Goal: Information Seeking & Learning: Learn about a topic

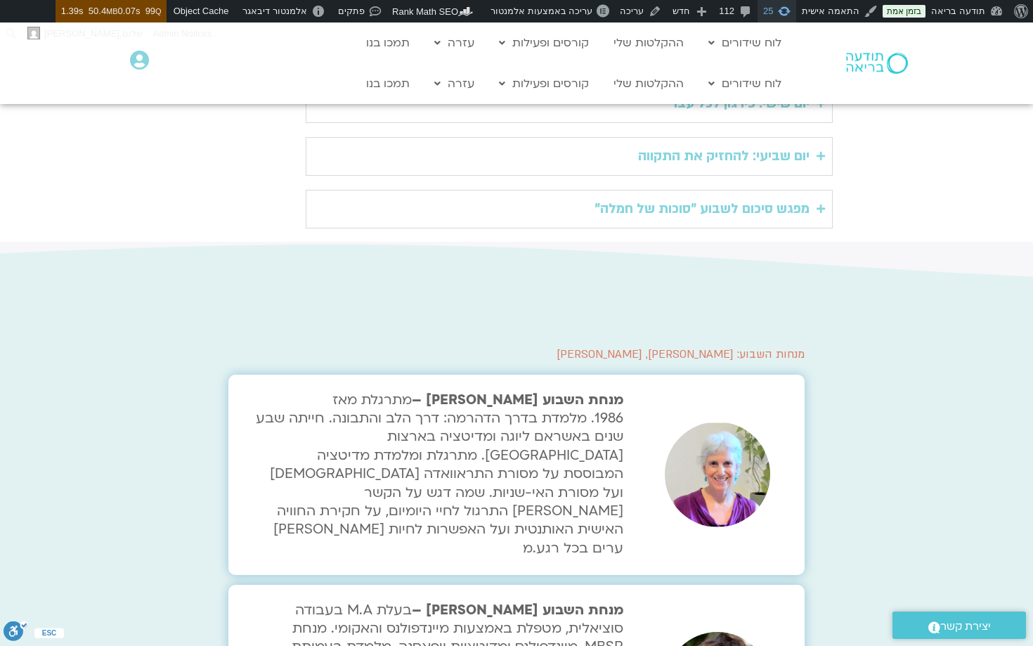
scroll to position [981, 0]
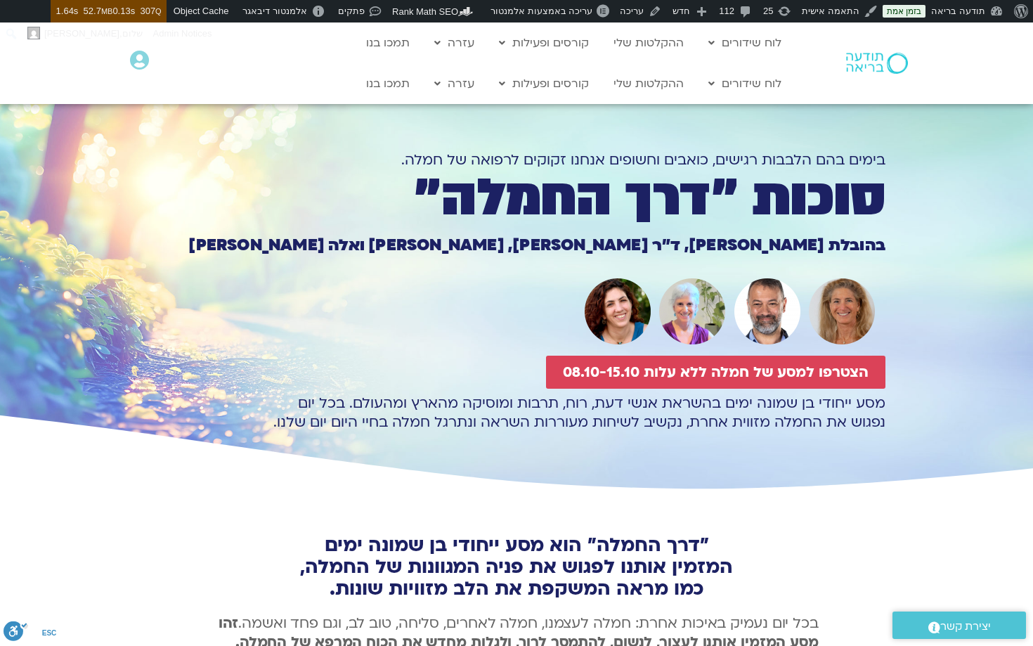
click at [962, 168] on section "בימים בהם הלבבות רגישים, כואבים וחשופים אנחנו זקוקים לרפואה של חמלה. סוכות ״דרך…" at bounding box center [516, 285] width 1033 height 418
click at [708, 160] on h1 "בימים בהם הלבבות רגישים, כואבים וחשופים אנחנו זקוקים לרפואה של חמלה." at bounding box center [517, 159] width 738 height 19
click at [708, 156] on h1 "בימים בהם הלבבות רגישים, כואבים וחשופים אנחנו זקוקים לרפואה של חמלה." at bounding box center [517, 159] width 738 height 19
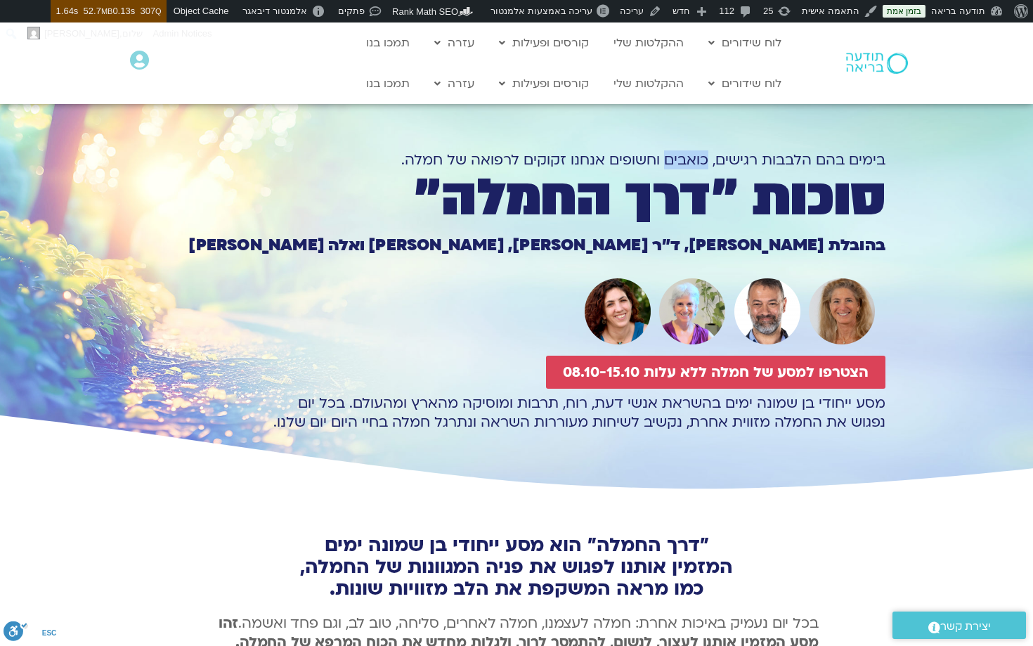
click at [708, 156] on h1 "בימים בהם הלבבות רגישים, כואבים וחשופים אנחנו זקוקים לרפואה של חמלה." at bounding box center [517, 159] width 738 height 19
click at [670, 174] on h1 "סוכות ״דרך החמלה״" at bounding box center [517, 198] width 738 height 48
click at [666, 155] on h1 "בימים בהם הלבבות רגישים, כואבים וחשופים אנחנו זקוקים לרפואה של חמלה." at bounding box center [517, 159] width 738 height 19
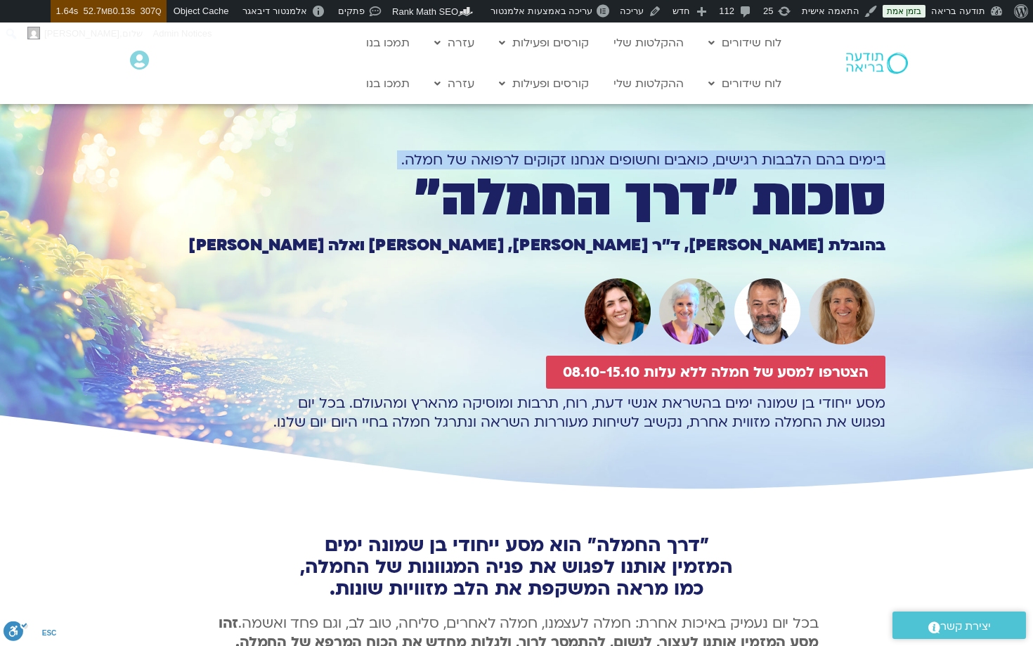
click at [666, 155] on h1 "בימים בהם הלבבות רגישים, כואבים וחשופים אנחנו זקוקים לרפואה של חמלה." at bounding box center [517, 159] width 738 height 19
copy div "בימים בהם הלבבות רגישים, כואבים וחשופים אנחנו זקוקים לרפואה של חמלה. סוכות ״דרך…"
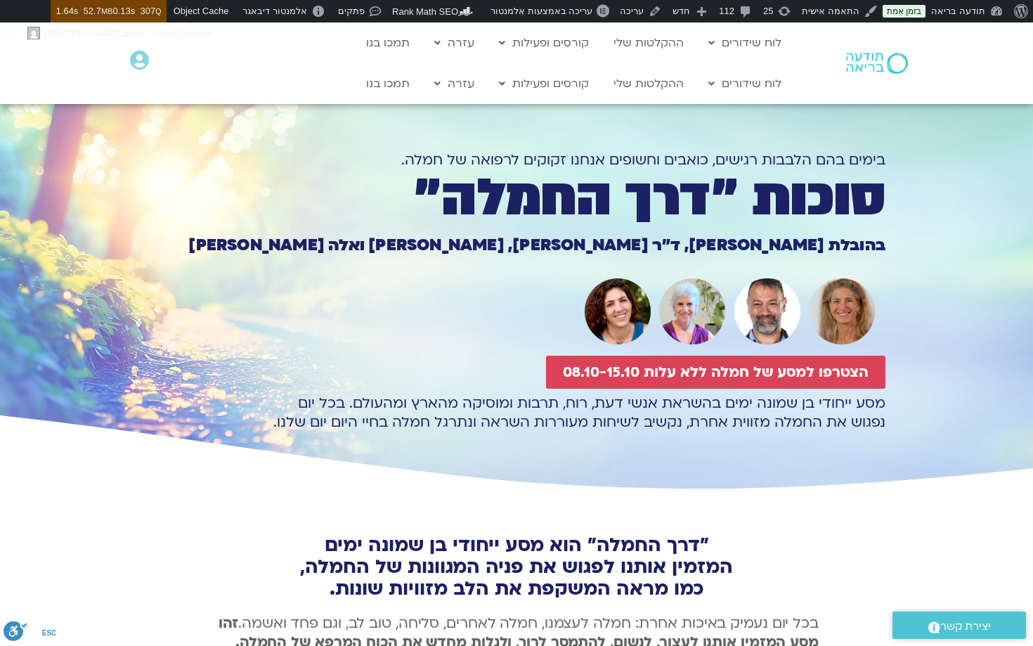
click at [487, 316] on div at bounding box center [517, 311] width 738 height 79
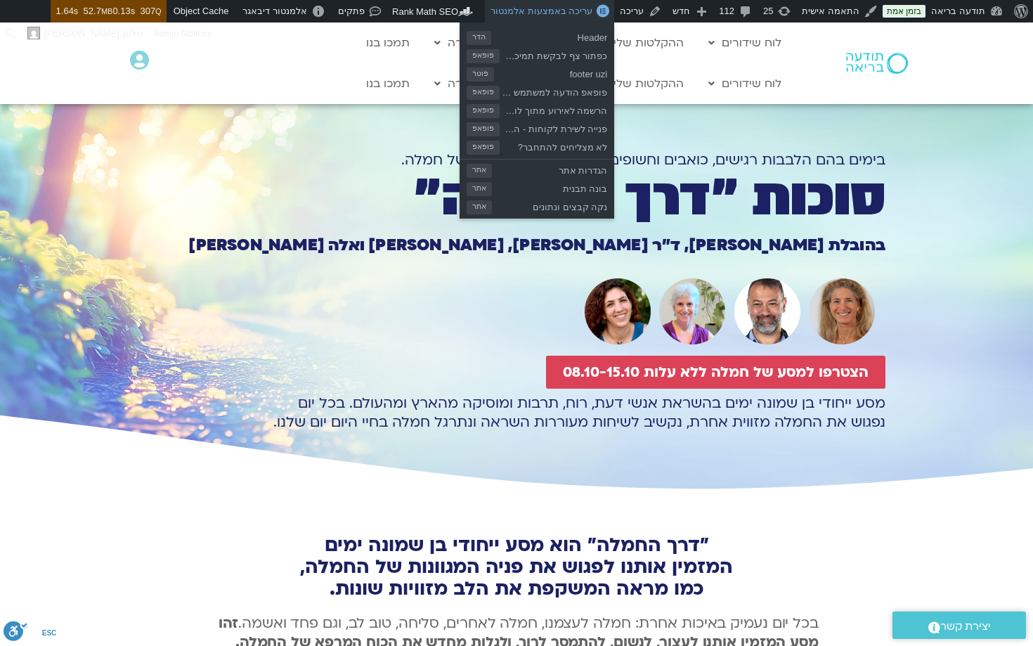
click at [551, 7] on span "עריכה באמצעות אלמנטור" at bounding box center [542, 11] width 102 height 11
click at [550, 12] on span "עריכה באמצעות אלמנטור" at bounding box center [542, 11] width 102 height 11
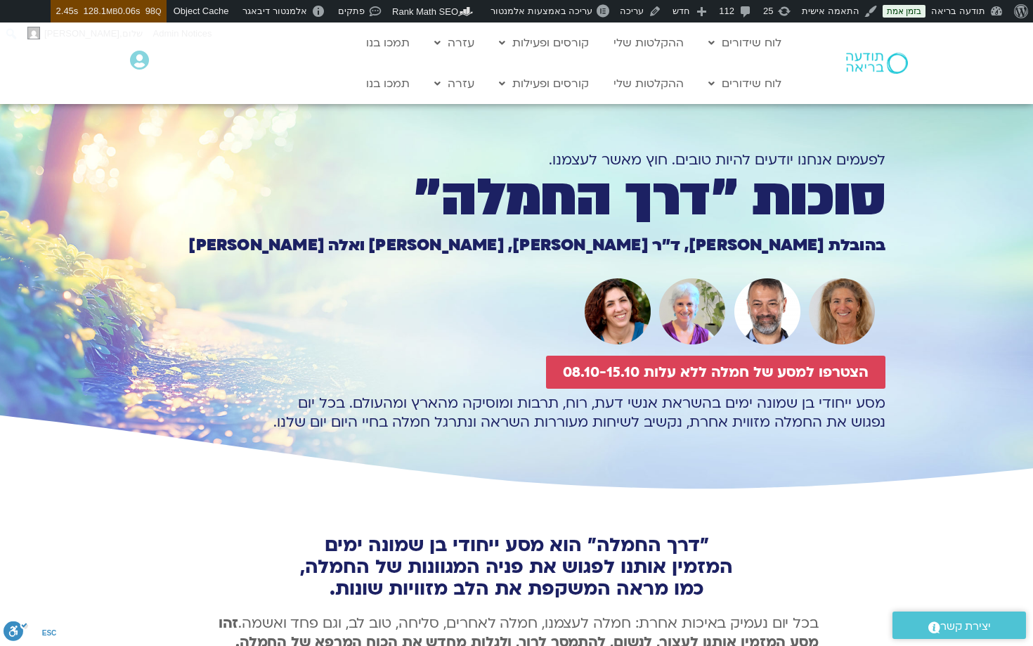
click at [588, 401] on p "מסע ייחודי בן שמונה ימים בהשראת אנשי דעת, רוח, תרבות ומוסיקה מהארץ ומהעולם. בכל…" at bounding box center [517, 413] width 738 height 38
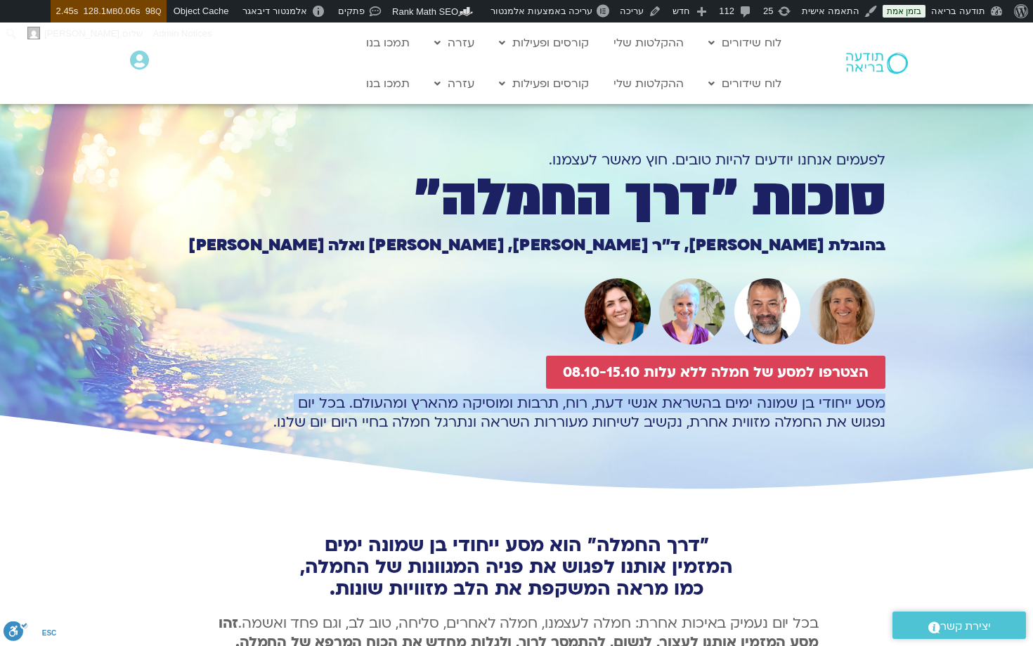
click at [588, 401] on p "מסע ייחודי בן שמונה ימים בהשראת אנשי דעת, רוח, תרבות ומוסיקה מהארץ ומהעולם. בכל…" at bounding box center [517, 413] width 738 height 38
click at [555, 410] on p "מסע ייחודי בן שמונה ימים בהשראת אנשי דעת, רוח, תרבות ומוסיקה מהארץ ומהעולם. בכל…" at bounding box center [517, 413] width 738 height 38
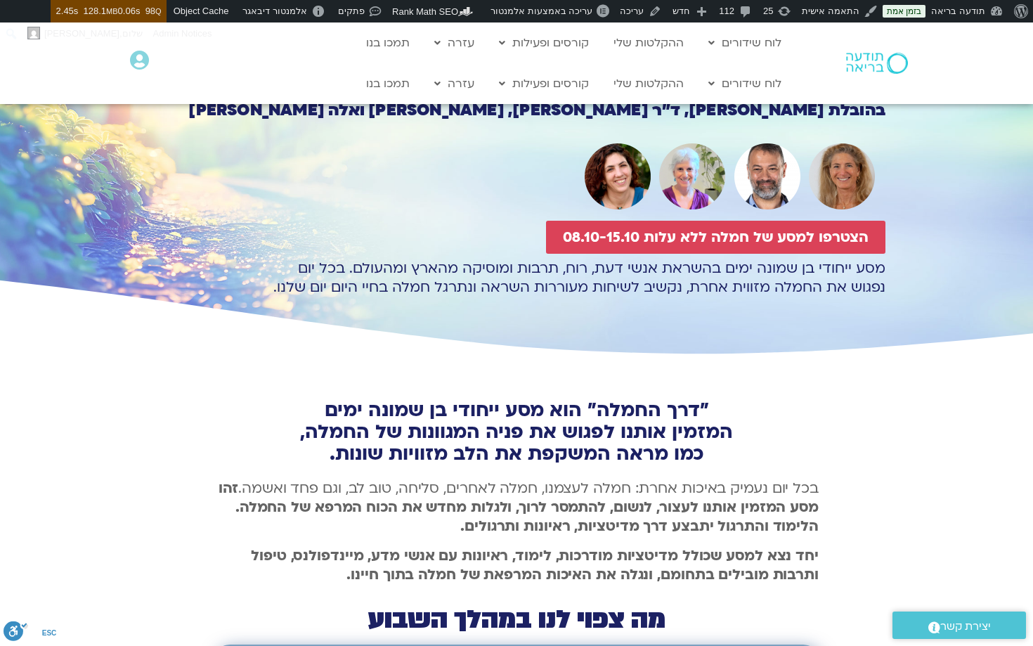
scroll to position [148, 0]
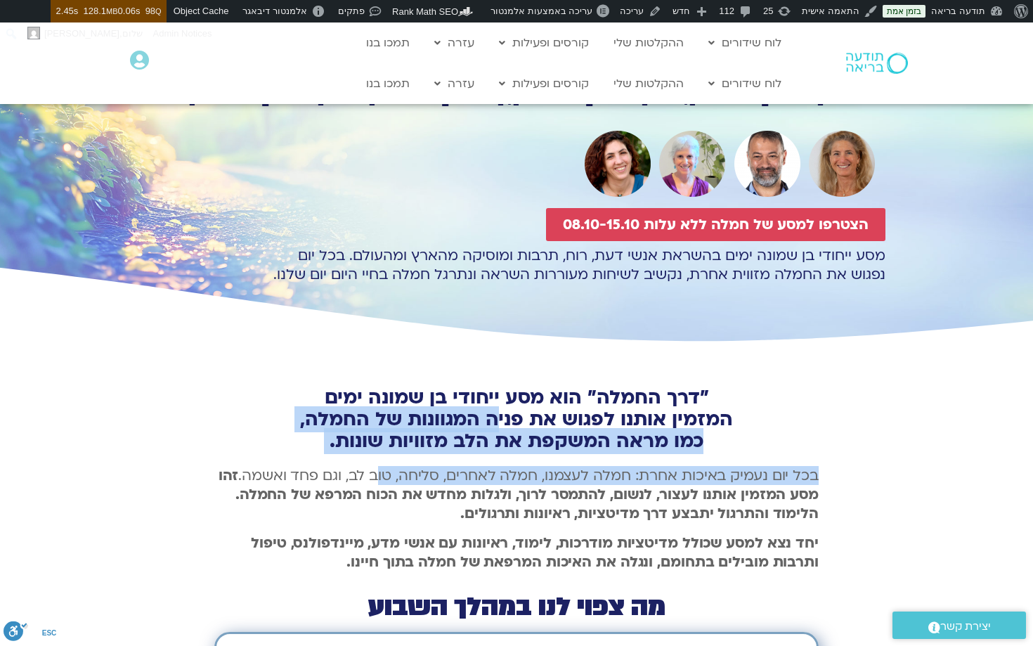
drag, startPoint x: 503, startPoint y: 410, endPoint x: 377, endPoint y: 476, distance: 143.0
click at [377, 476] on div ""דרך החמלה" הוא מסע ייחודי בן שמונה ימים המזמין אותנו לפגוש את פניה המגוונות של…" at bounding box center [516, 641] width 604 height 590
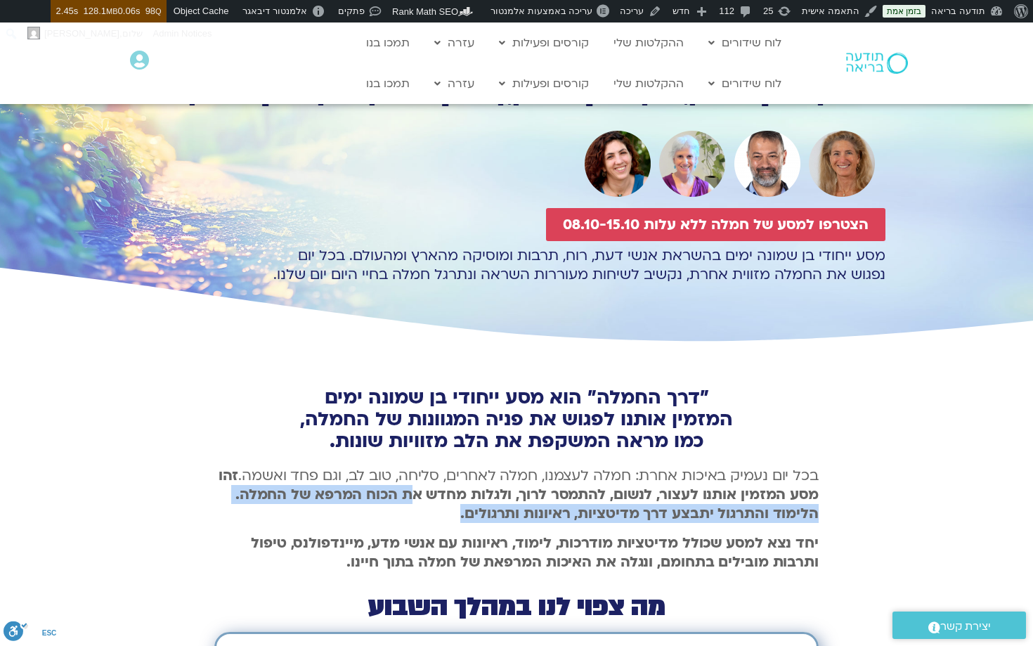
drag, startPoint x: 417, startPoint y: 493, endPoint x: 323, endPoint y: 517, distance: 96.7
click at [322, 517] on p "בכל יום נעמיק באיכות אחרת: חמלה לעצמנו, חמלה לאחרים, סליחה, טוב לב, וגם פחד ואש…" at bounding box center [516, 494] width 604 height 57
click at [323, 517] on p "בכל יום נעמיק באיכות אחרת: חמלה לעצמנו, חמלה לאחרים, סליחה, טוב לב, וגם פחד ואש…" at bounding box center [516, 494] width 604 height 57
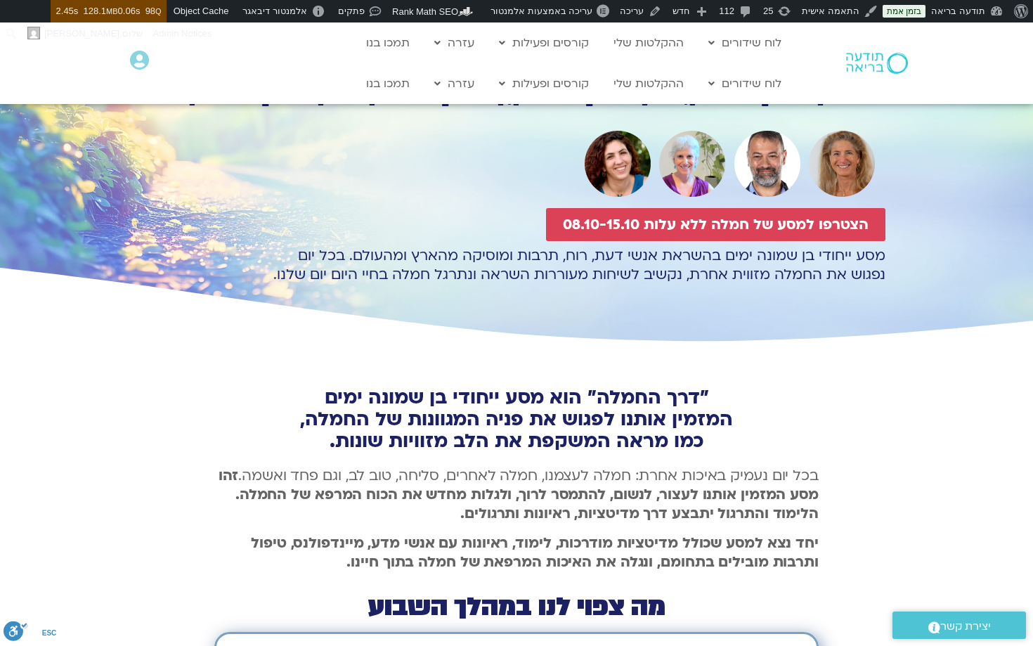
scroll to position [0, 0]
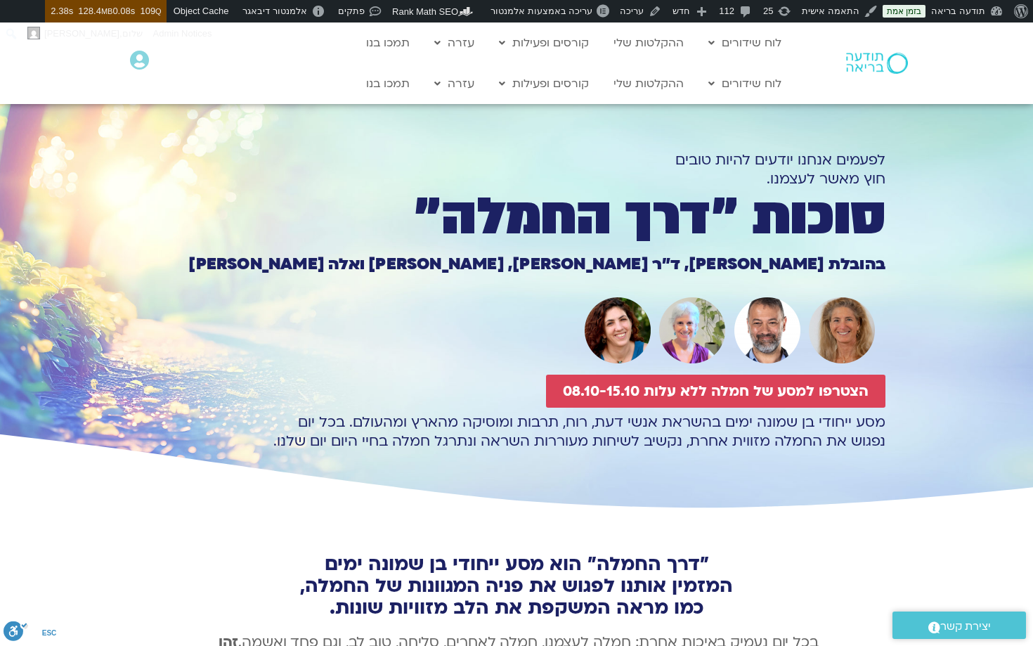
click at [658, 150] on h1 "לפעמים אנחנו יודעים להיות טובים חוץ מאשר לעצמנו." at bounding box center [517, 169] width 738 height 38
click at [610, 150] on h1 "לפעמים אנחנו יודעים להיות טובים חוץ מאשר לעצמנו." at bounding box center [517, 169] width 738 height 38
drag, startPoint x: 611, startPoint y: 143, endPoint x: 888, endPoint y: 116, distance: 278.3
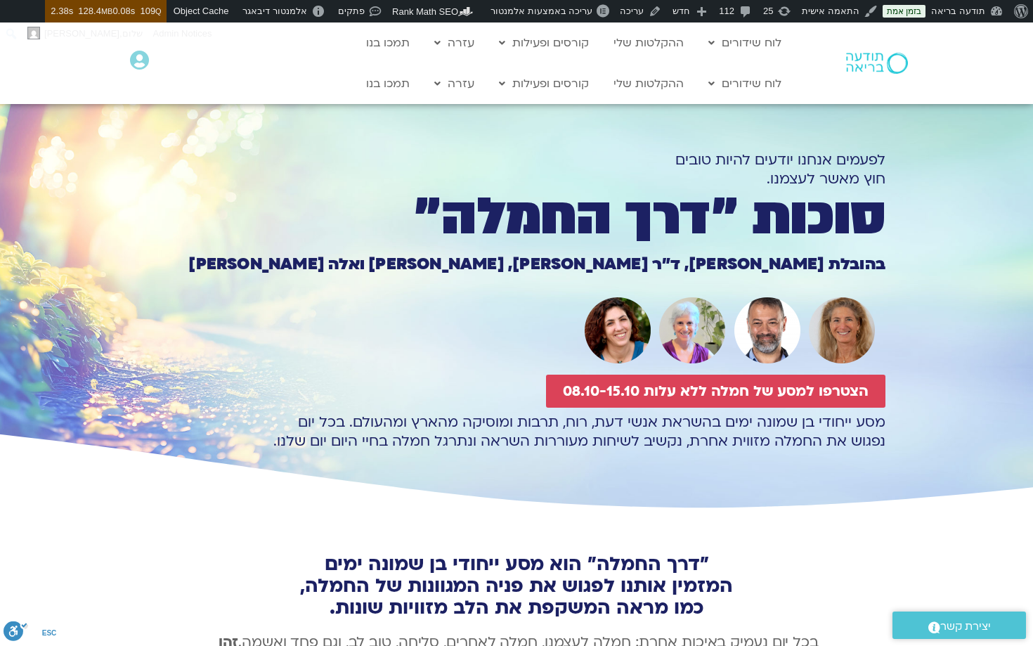
click at [888, 116] on section "לפעמים אנחנו יודעים להיות טובים חוץ מאשר לעצמנו. סוכות ״דרך החמלה״ סוכות ״דרך ה…" at bounding box center [516, 294] width 1033 height 437
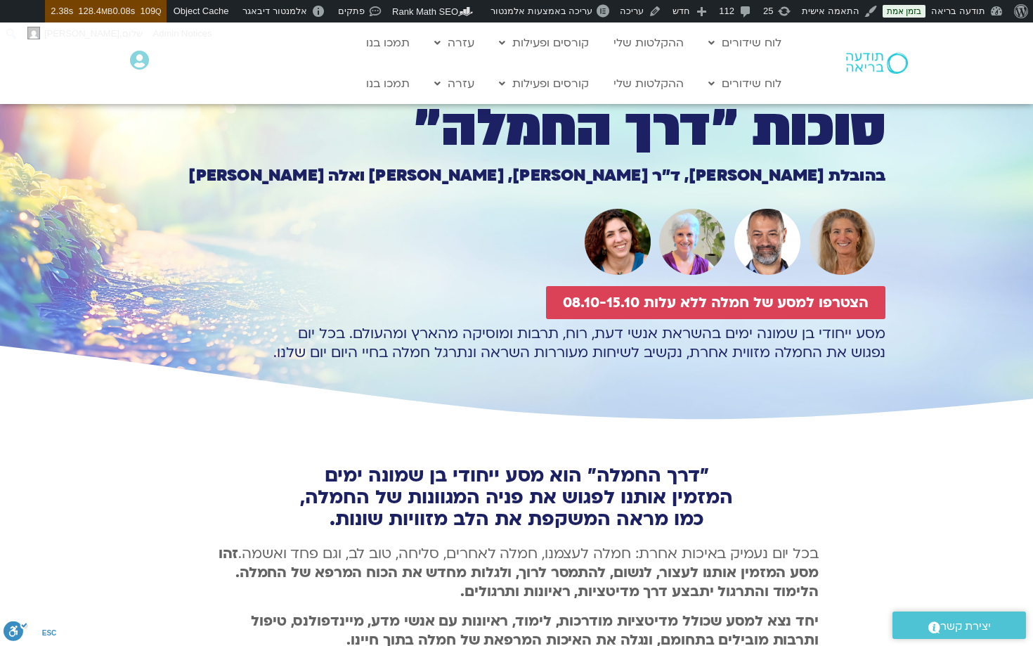
scroll to position [93, 0]
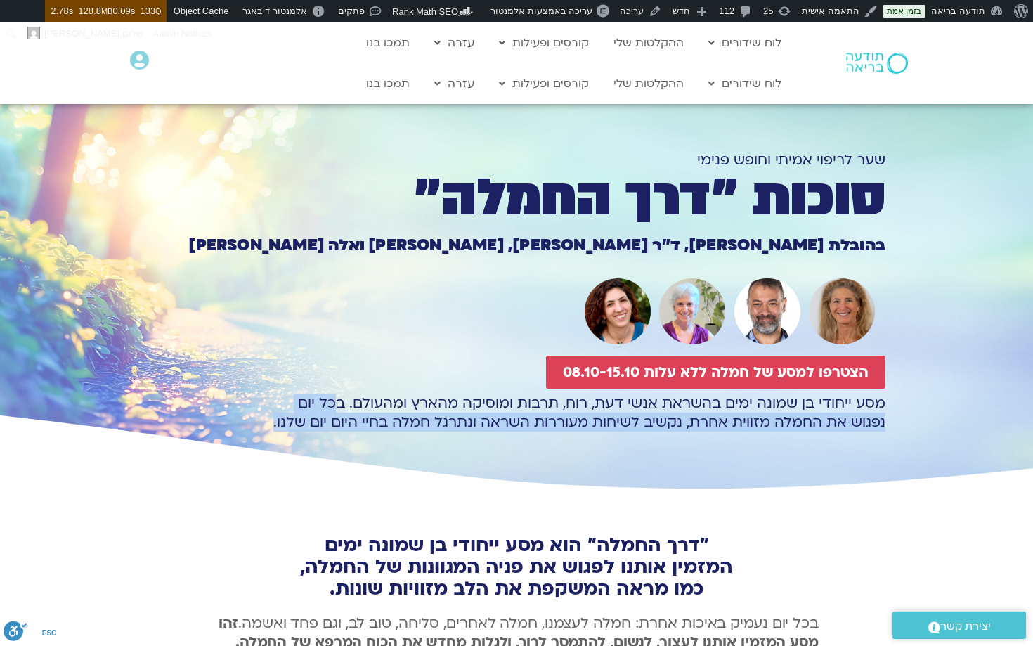
drag, startPoint x: 337, startPoint y: 364, endPoint x: 271, endPoint y: 378, distance: 67.5
click at [245, 394] on p "מסע ייחודי בן שמונה ימים בהשראת אנשי דעת, רוח, תרבות ומוסיקה מהארץ ומהעולם. בכל…" at bounding box center [517, 413] width 738 height 38
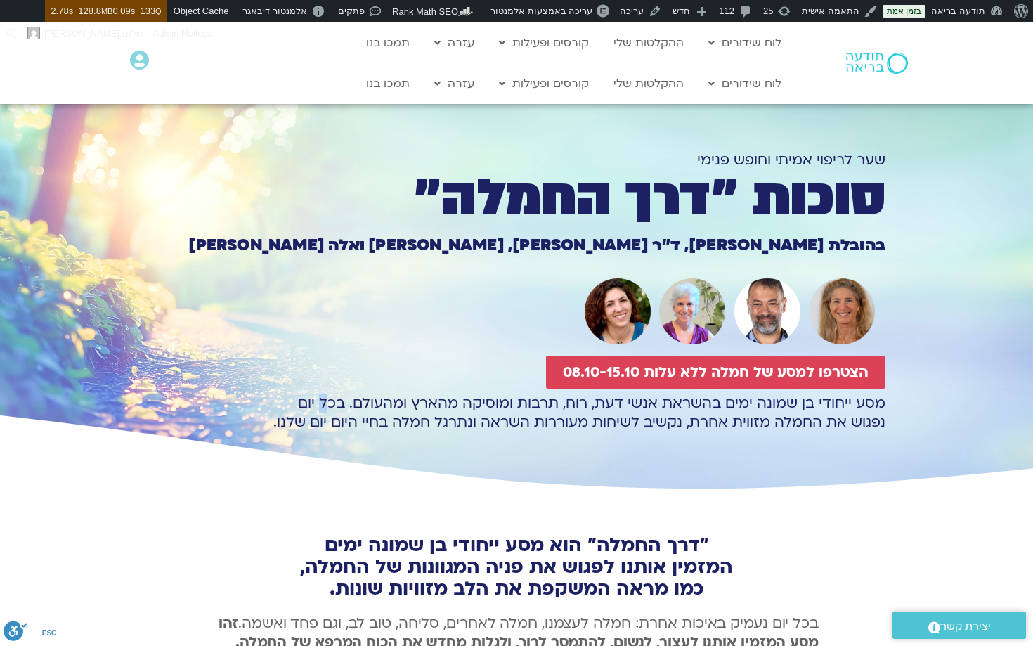
click at [326, 394] on p "מסע ייחודי בן שמונה ימים בהשראת אנשי דעת, רוח, תרבות ומוסיקה מהארץ ומהעולם. בכל…" at bounding box center [517, 413] width 738 height 38
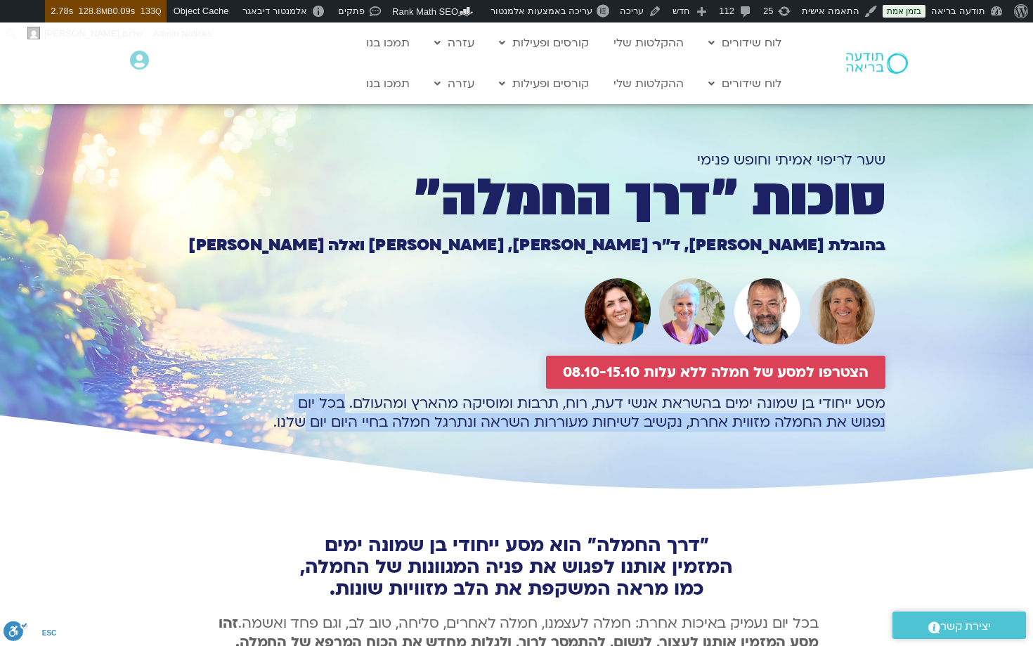
drag, startPoint x: 347, startPoint y: 365, endPoint x: 606, endPoint y: 339, distance: 259.9
click at [332, 394] on p "מסע ייחודי בן שמונה ימים בהשראת אנשי דעת, רוח, תרבות ומוסיקה מהארץ ומהעולם. בכל…" at bounding box center [517, 413] width 738 height 38
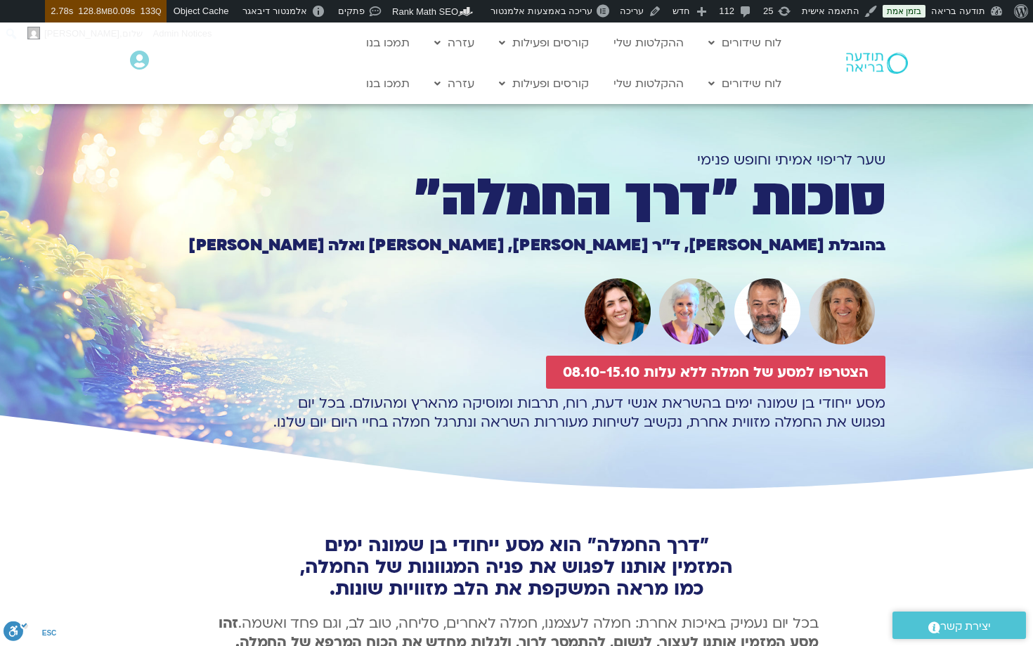
click at [720, 394] on p "מסע ייחודי בן שמונה ימים בהשראת אנשי דעת, רוח, תרבות ומוסיקה מהארץ ומהעולם. בכל…" at bounding box center [517, 413] width 738 height 38
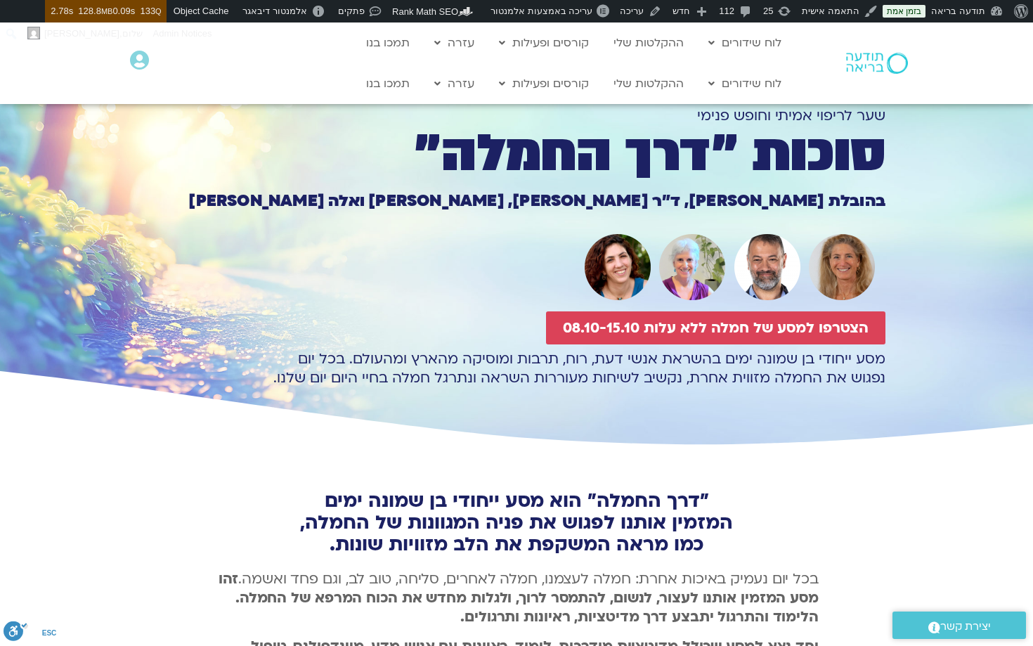
scroll to position [41, 0]
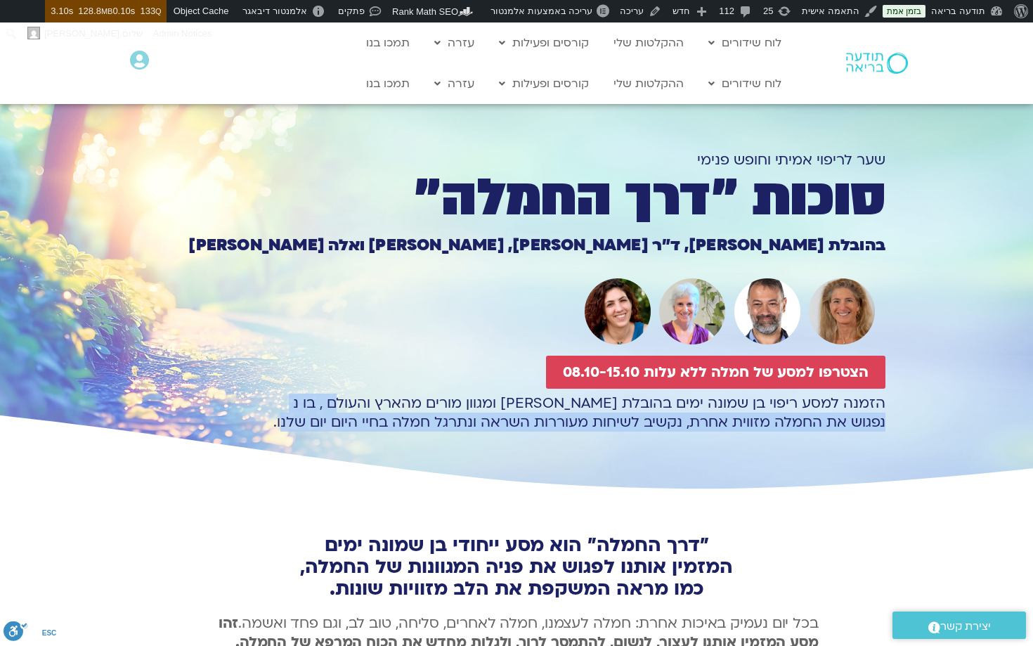
drag, startPoint x: 354, startPoint y: 362, endPoint x: 280, endPoint y: 378, distance: 75.5
click at [280, 394] on p "הזמנה למסע ריפוי בן שמונה ימים בהובלת [PERSON_NAME] ומגוון מורים מהארץ והעולם ,…" at bounding box center [517, 413] width 738 height 38
copy p "בו נ נפגוש את החמלה מזווית אחרת, נקשיב לשיחות מעוררות השראה ונתרגל חמלה בחיי הי…"
